Goal: Navigation & Orientation: Find specific page/section

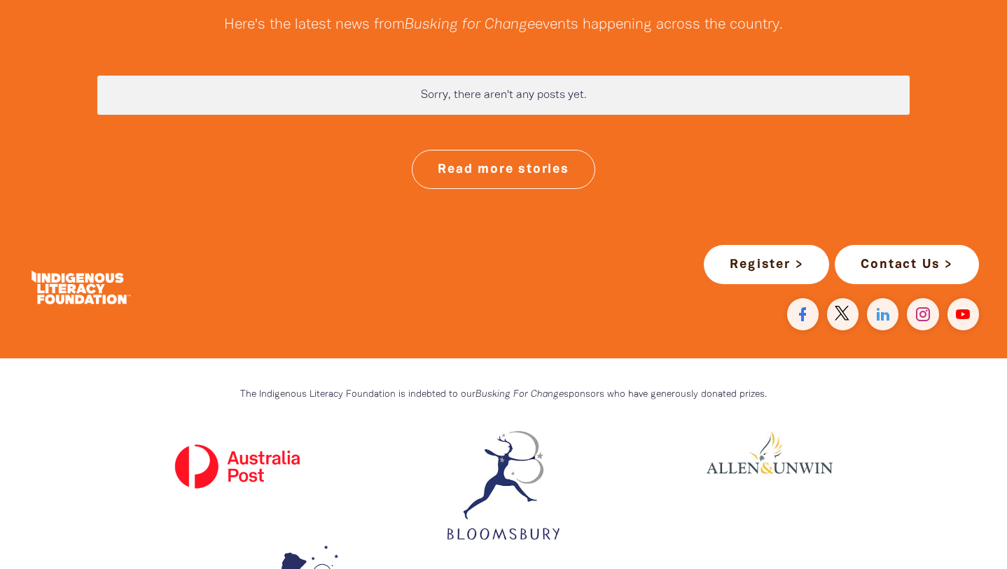
scroll to position [3729, 0]
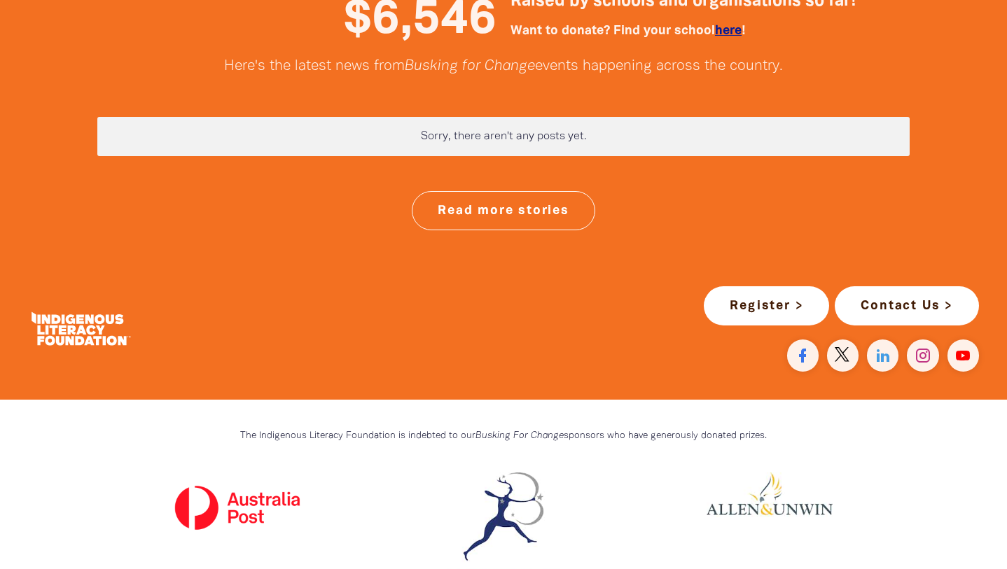
scroll to position [3568, 0]
